Goal: Task Accomplishment & Management: Manage account settings

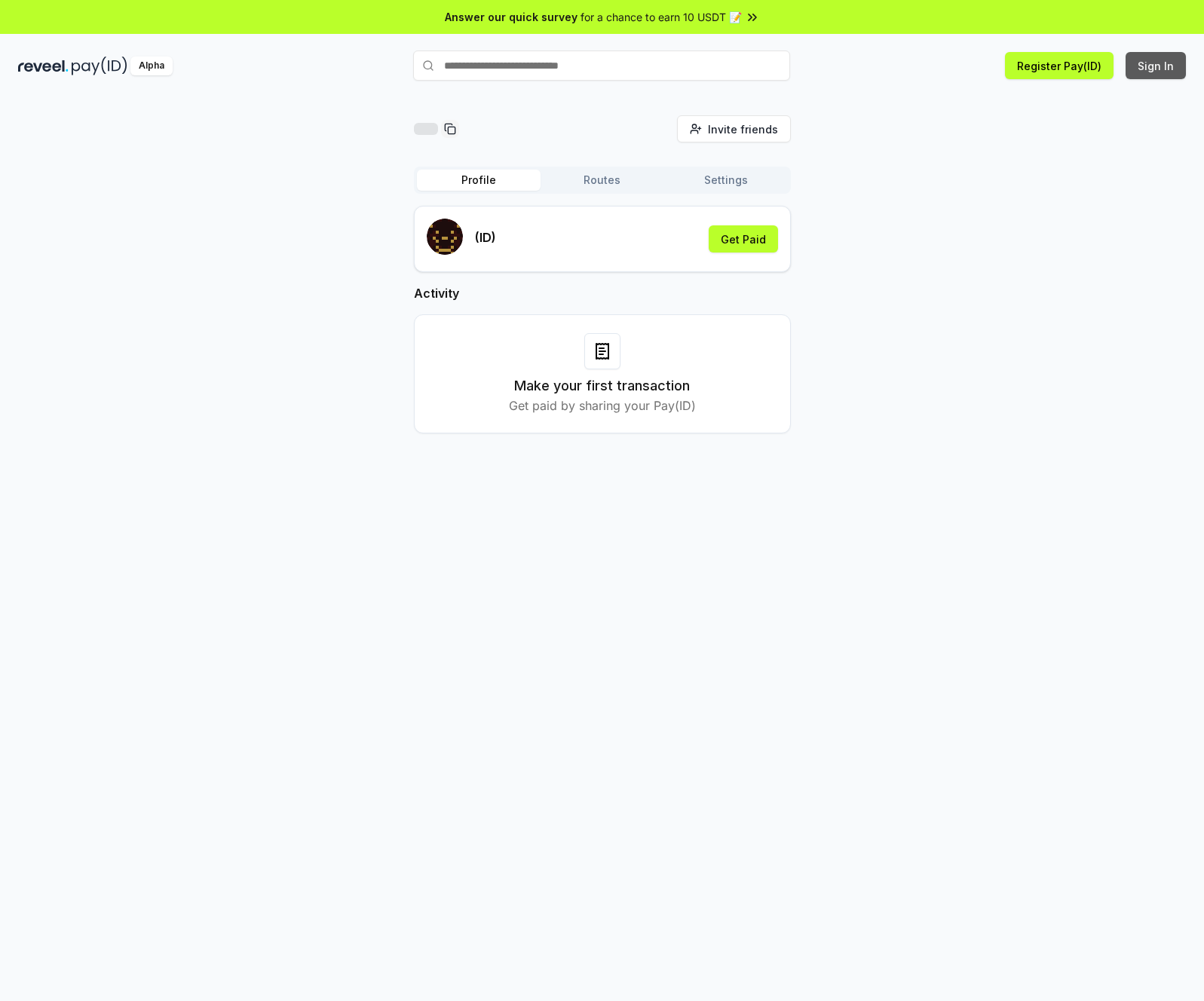
click at [1154, 72] on button "Sign In" at bounding box center [1155, 66] width 60 height 28
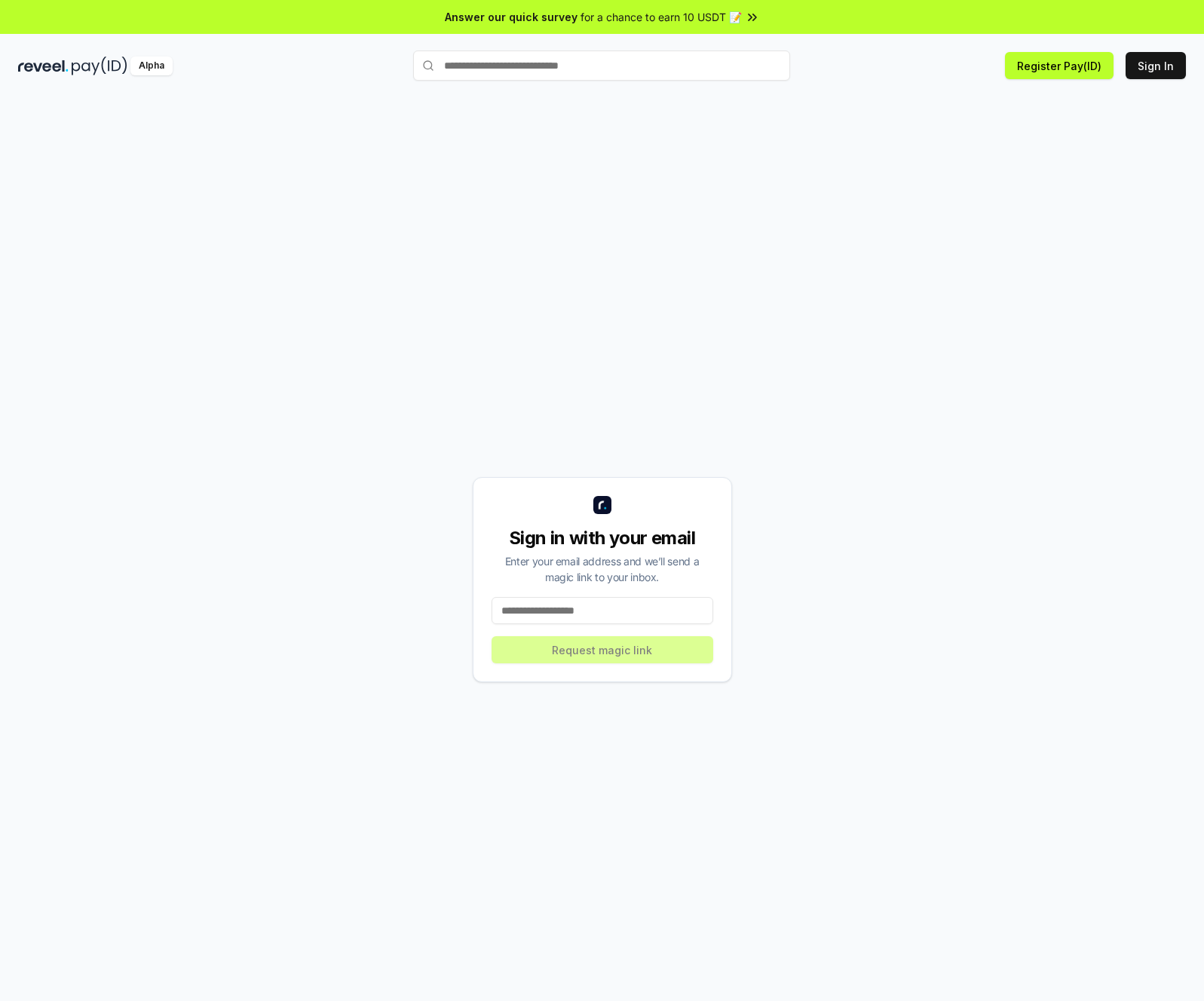
click at [593, 607] on input at bounding box center [602, 611] width 221 height 28
type input "**********"
click at [605, 668] on div "**********" at bounding box center [603, 579] width 260 height 205
click at [613, 651] on button "Request magic link" at bounding box center [602, 650] width 221 height 28
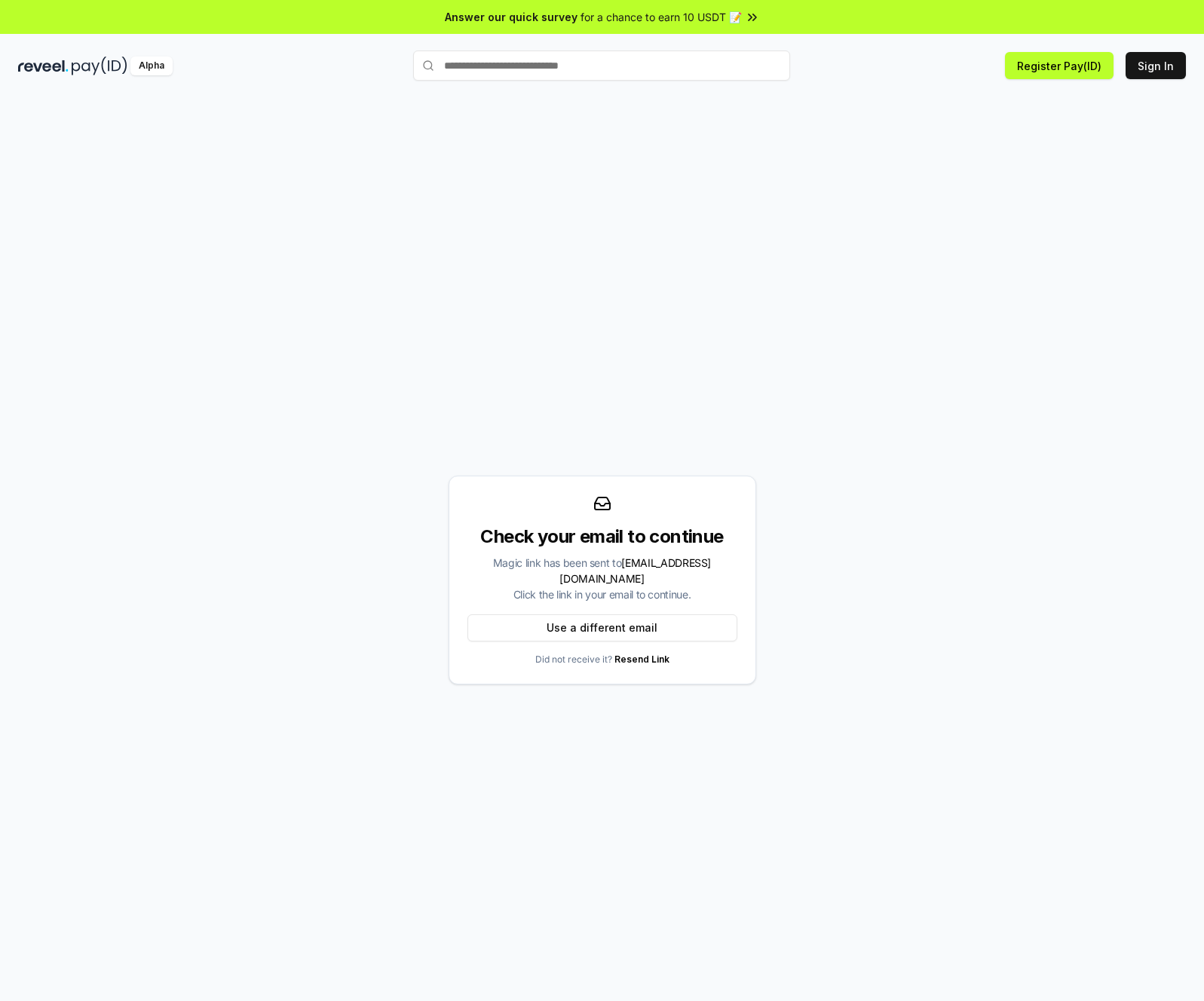
click at [566, 549] on div "Check your email to continue" at bounding box center [602, 536] width 270 height 25
click at [568, 569] on div "Magic link has been sent to bnalpha6@outlook.com Click the link in your email t…" at bounding box center [602, 578] width 270 height 47
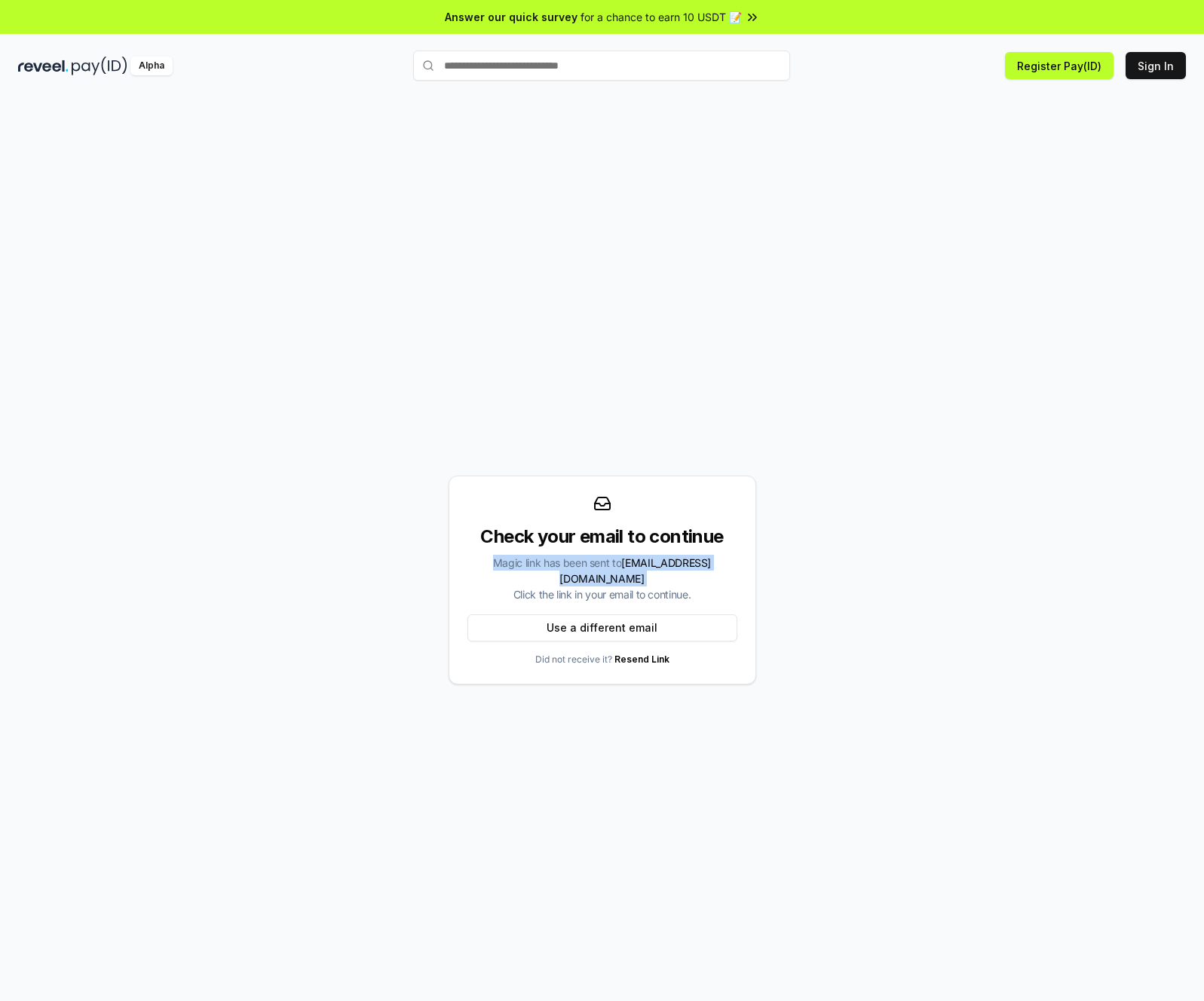
click at [568, 569] on div "Magic link has been sent to bnalpha6@outlook.com Click the link in your email t…" at bounding box center [602, 578] width 270 height 47
click at [573, 580] on div "Magic link has been sent to bnalpha6@outlook.com Click the link in your email t…" at bounding box center [602, 578] width 270 height 47
click at [572, 566] on div "Magic link has been sent to bnalpha6@outlook.com Click the link in your email t…" at bounding box center [602, 578] width 270 height 47
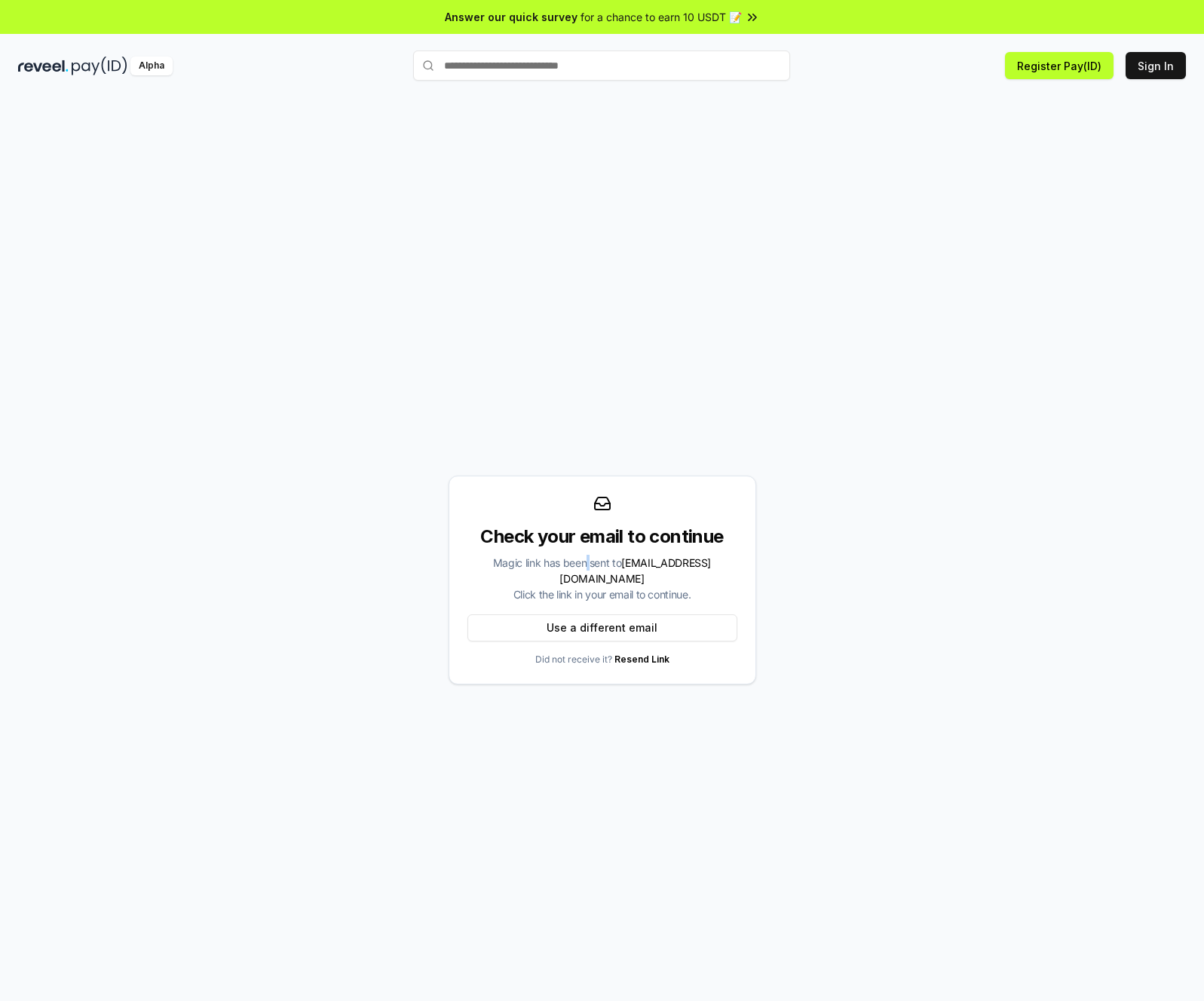
click at [572, 566] on div "Magic link has been sent to bnalpha6@outlook.com Click the link in your email t…" at bounding box center [602, 578] width 270 height 47
click at [567, 579] on div "Magic link has been sent to bnalpha6@outlook.com Click the link in your email t…" at bounding box center [602, 578] width 270 height 47
click at [567, 581] on div "Magic link has been sent to bnalpha6@outlook.com Click the link in your email t…" at bounding box center [602, 578] width 270 height 47
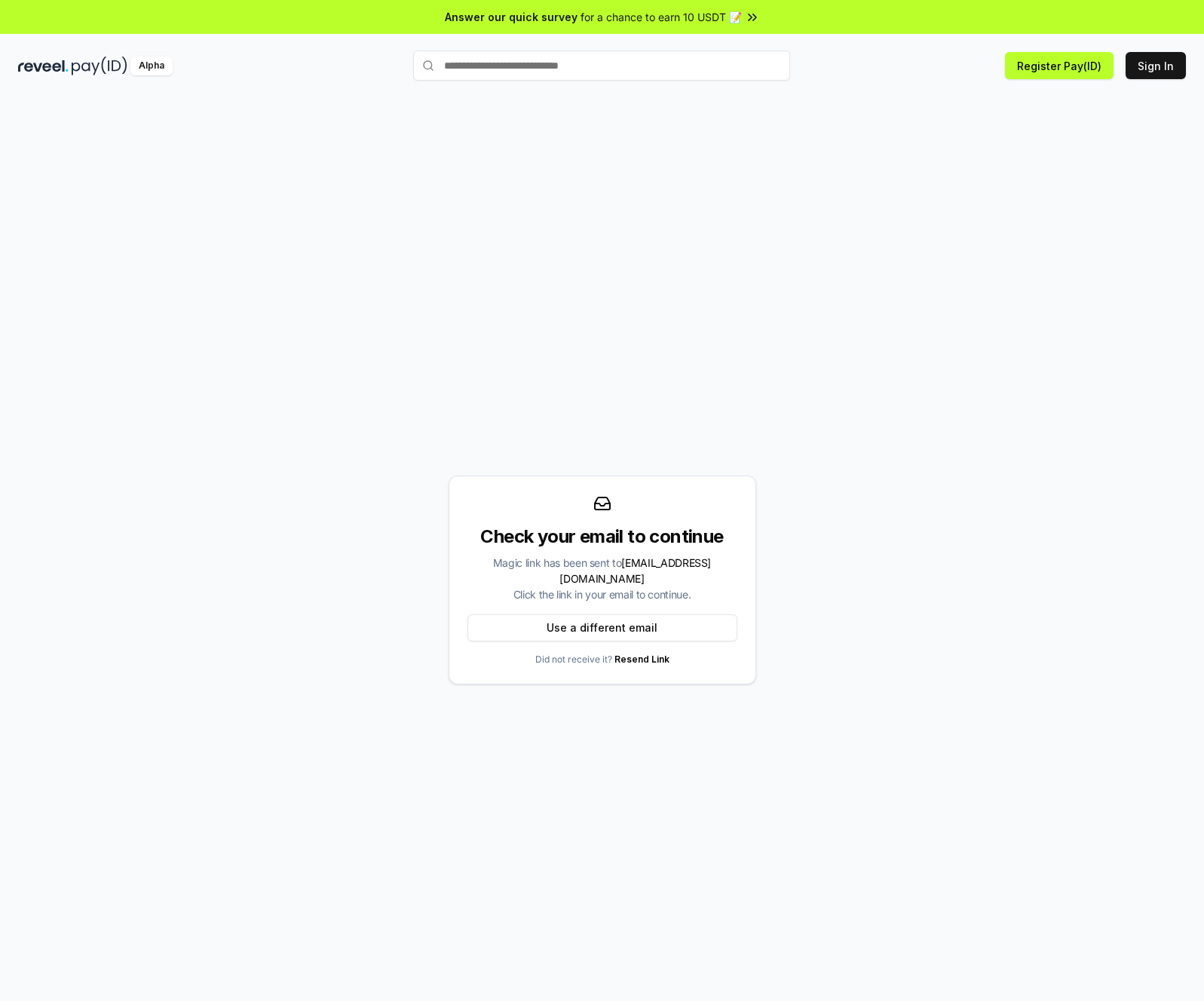
click at [563, 569] on div "Magic link has been sent to bnalpha6@outlook.com Click the link in your email t…" at bounding box center [602, 578] width 270 height 47
drag, startPoint x: 563, startPoint y: 569, endPoint x: 577, endPoint y: 595, distance: 29.5
click at [577, 595] on div "Check your email to continue Magic link has been sent to bnalpha6@outlook.com C…" at bounding box center [602, 580] width 308 height 208
click at [577, 594] on div "Check your email to continue Magic link has been sent to bnalpha6@outlook.com C…" at bounding box center [602, 580] width 308 height 208
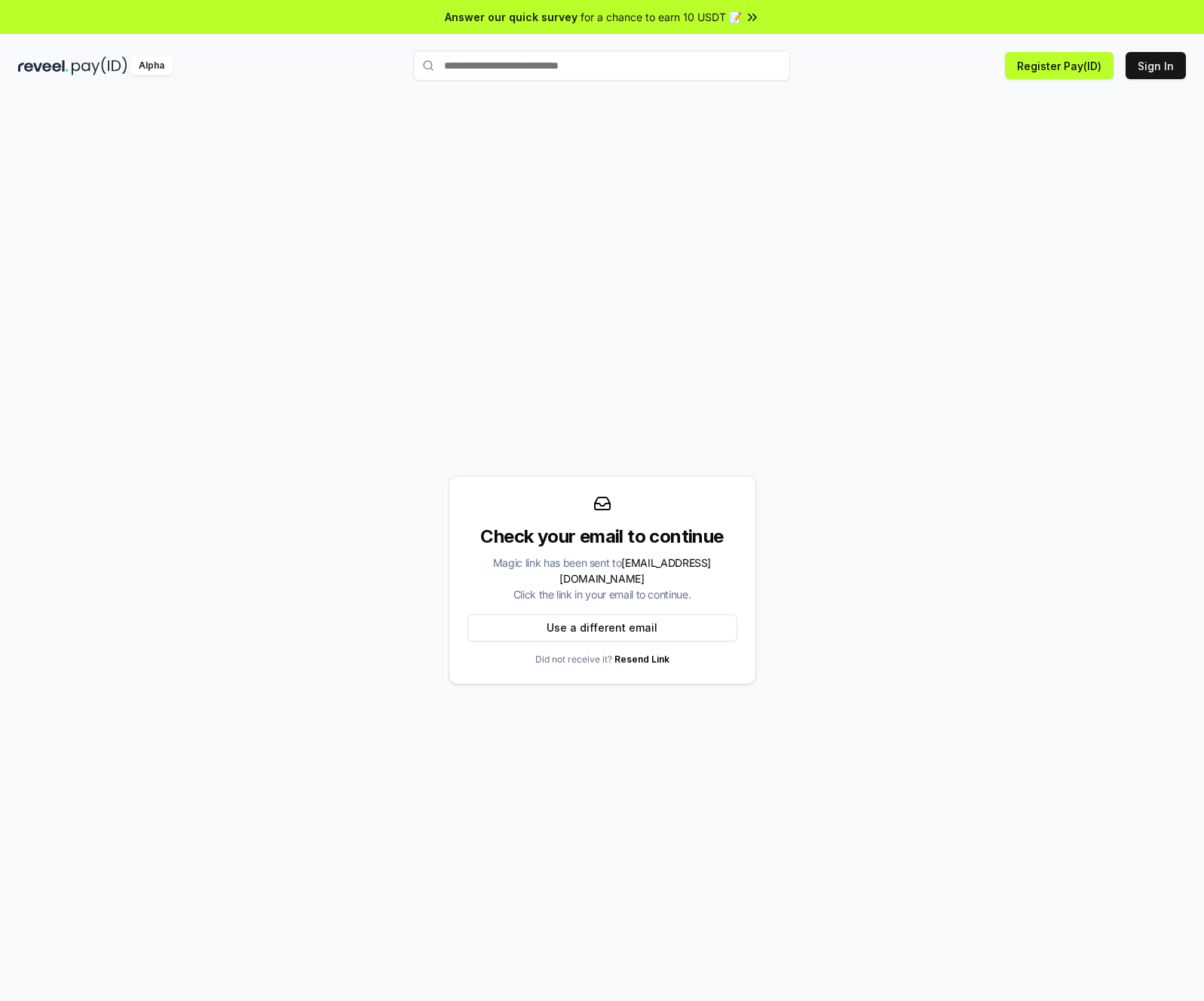
click at [579, 589] on div "Magic link has been sent to bnalpha6@outlook.com Click the link in your email t…" at bounding box center [602, 578] width 270 height 47
click at [584, 578] on div "Magic link has been sent to bnalpha6@outlook.com Click the link in your email t…" at bounding box center [602, 578] width 270 height 47
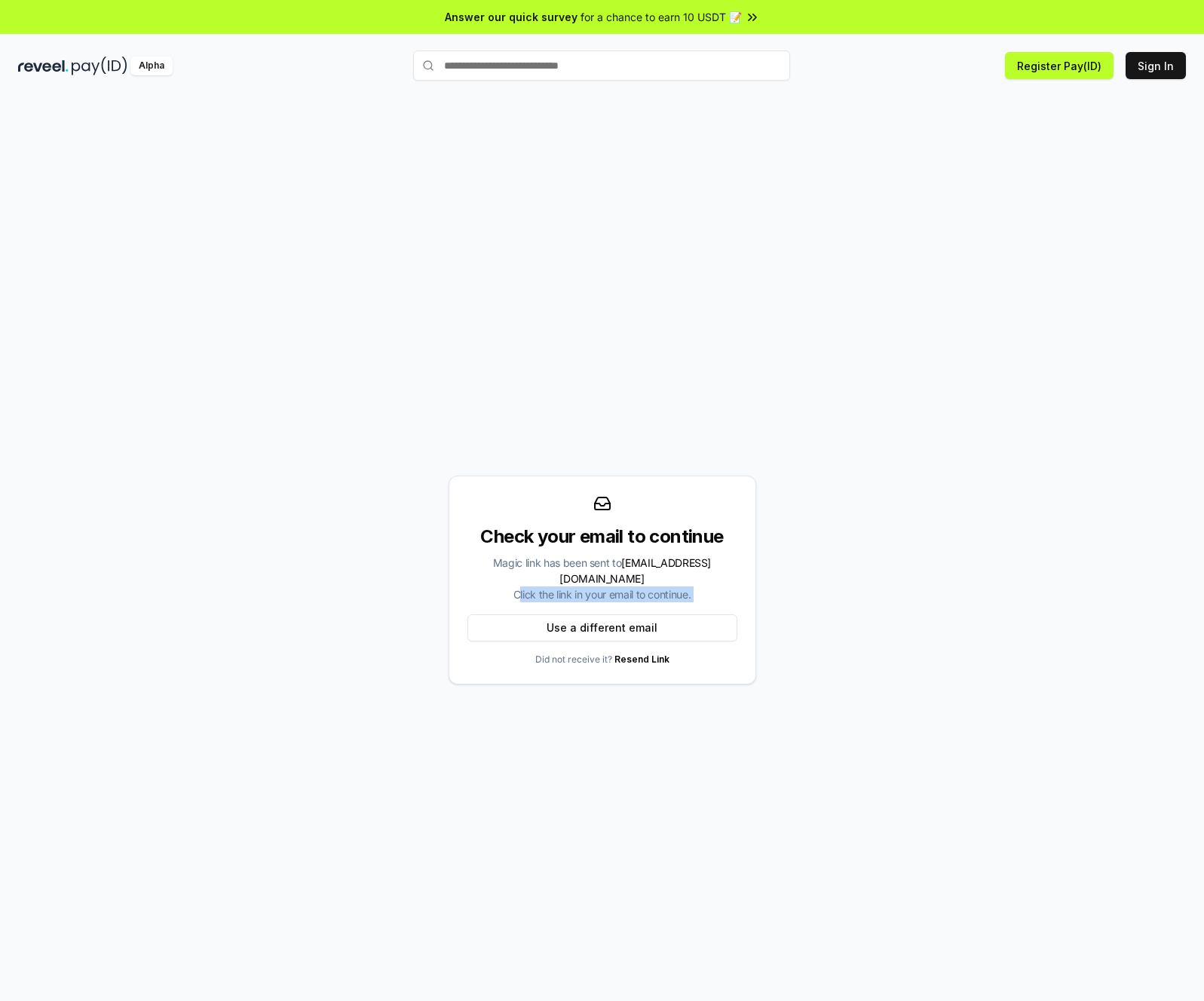
click at [585, 578] on div "Magic link has been sent to bnalpha6@outlook.com Click the link in your email t…" at bounding box center [602, 578] width 270 height 47
click at [585, 576] on div "Magic link has been sent to bnalpha6@outlook.com Click the link in your email t…" at bounding box center [602, 578] width 270 height 47
click at [586, 576] on div "Magic link has been sent to bnalpha6@outlook.com Click the link in your email t…" at bounding box center [602, 578] width 270 height 47
click at [586, 574] on div "Magic link has been sent to bnalpha6@outlook.com Click the link in your email t…" at bounding box center [602, 578] width 270 height 47
click at [586, 572] on div "Magic link has been sent to bnalpha6@outlook.com Click the link in your email t…" at bounding box center [602, 578] width 270 height 47
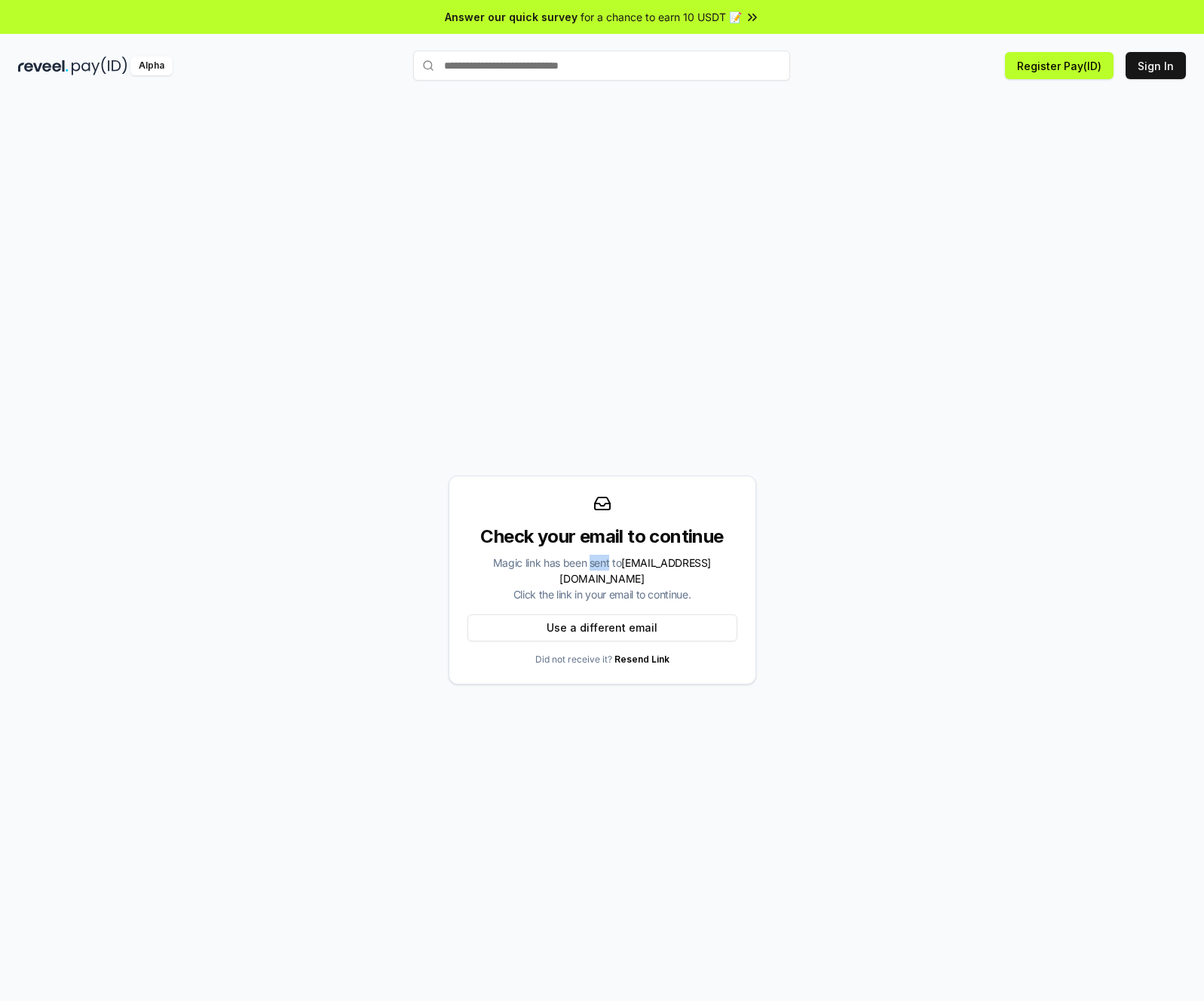
click at [586, 570] on div "Magic link has been sent to bnalpha6@outlook.com Click the link in your email t…" at bounding box center [602, 578] width 270 height 47
click at [588, 569] on div "Magic link has been sent to bnalpha6@outlook.com Click the link in your email t…" at bounding box center [602, 578] width 270 height 47
